Goal: Transaction & Acquisition: Purchase product/service

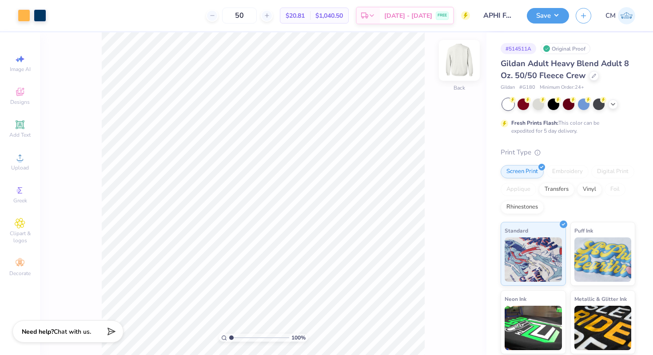
click at [455, 56] on img at bounding box center [459, 61] width 36 height 36
click at [455, 56] on img at bounding box center [459, 60] width 18 height 18
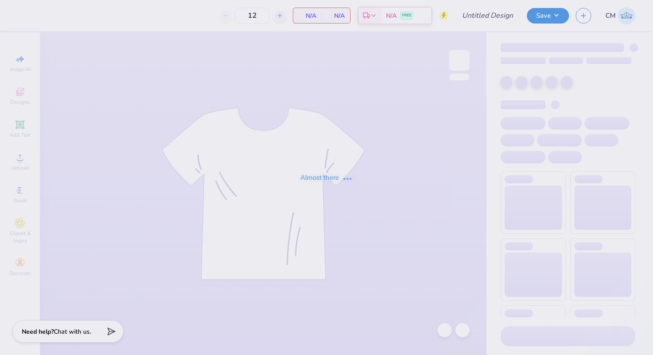
type input "APHI FAMILY WEEKEND"
type input "50"
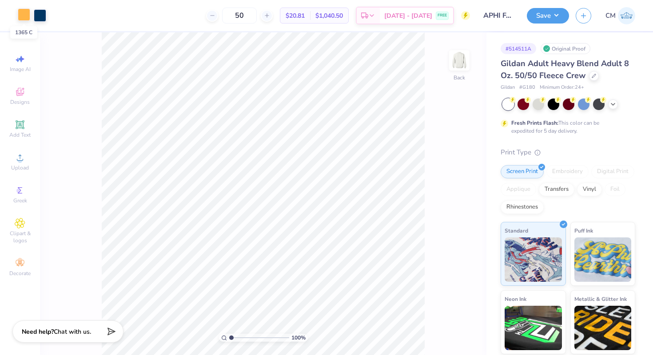
click at [22, 16] on div at bounding box center [24, 14] width 12 height 12
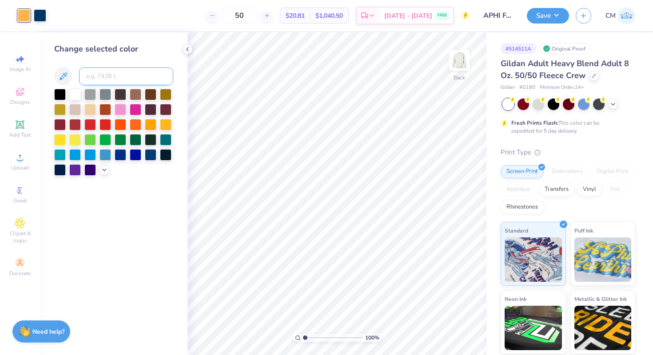
click at [109, 80] on input at bounding box center [126, 76] width 94 height 18
type input "2955"
click at [186, 49] on icon at bounding box center [187, 49] width 7 height 7
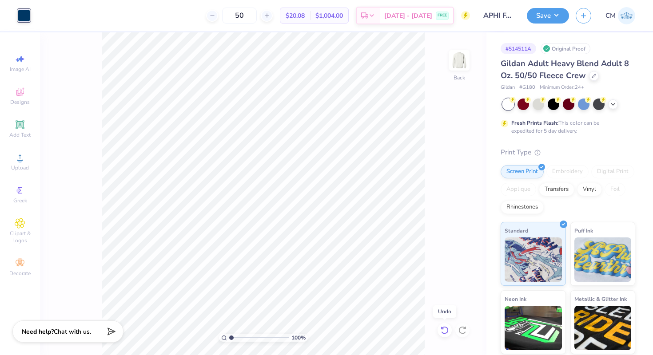
click at [444, 330] on icon at bounding box center [444, 330] width 9 height 9
click at [305, 15] on span "$20.81" at bounding box center [294, 15] width 19 height 9
drag, startPoint x: 297, startPoint y: 15, endPoint x: 316, endPoint y: 16, distance: 18.7
click at [305, 16] on span "$20.81" at bounding box center [294, 15] width 19 height 9
click at [354, 28] on div "50 $20.81 Per Item $1,040.50 Total Est. Delivery Sep 15 - 18 FREE" at bounding box center [261, 15] width 417 height 31
